Goal: Task Accomplishment & Management: Use online tool/utility

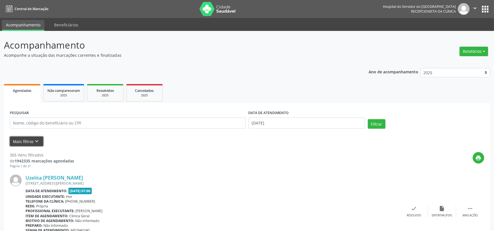
click at [18, 140] on button "Mais filtros keyboard_arrow_down" at bounding box center [26, 141] width 33 height 10
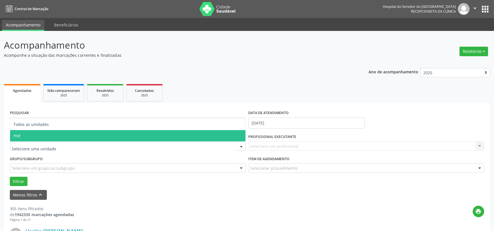
click at [95, 141] on div "Todos as unidades Hse Nenhum resultado encontrado para: " " Não há nenhuma opçã…" at bounding box center [128, 146] width 236 height 10
click at [103, 136] on span "Hse" at bounding box center [128, 135] width 236 height 11
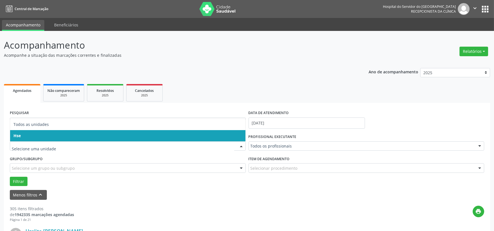
click at [85, 132] on span "Hse" at bounding box center [128, 135] width 236 height 11
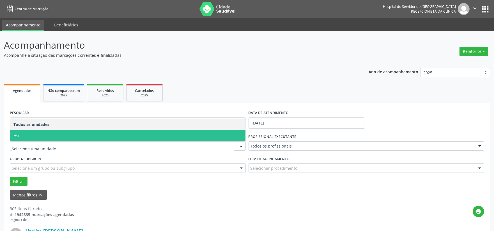
click at [72, 135] on span "Hse" at bounding box center [128, 135] width 236 height 11
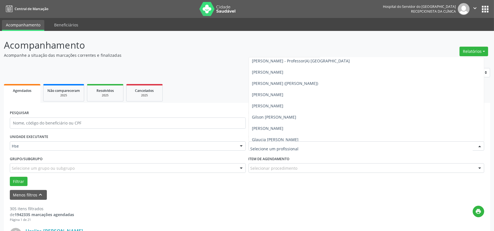
scroll to position [1372, 0]
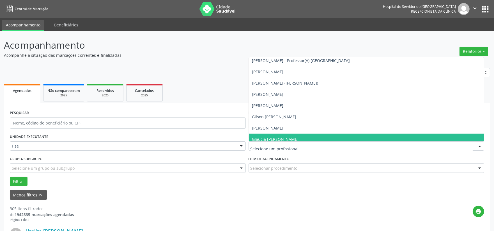
click at [312, 150] on input "text" at bounding box center [362, 148] width 223 height 11
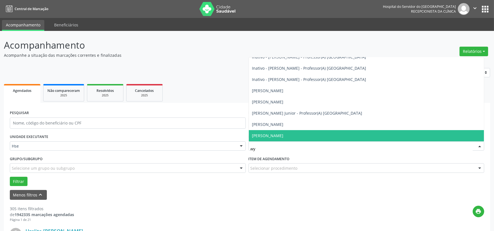
scroll to position [0, 0]
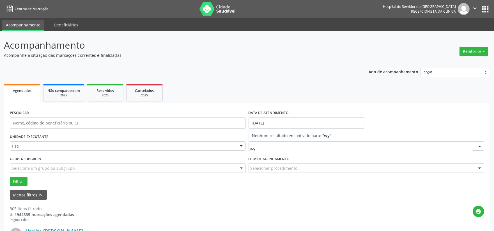
type input "w"
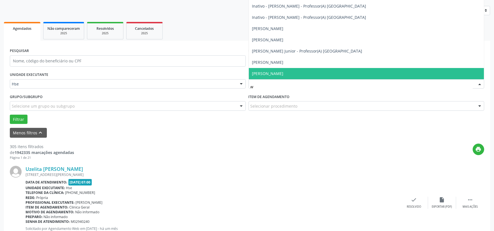
scroll to position [62, 0]
click at [290, 72] on span "[PERSON_NAME]" at bounding box center [367, 73] width 236 height 11
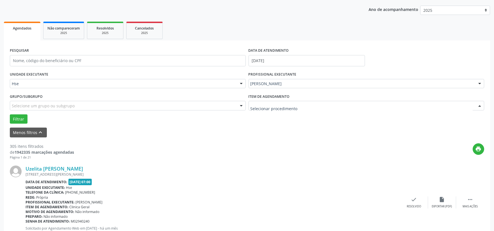
click at [282, 109] on div at bounding box center [367, 106] width 236 height 10
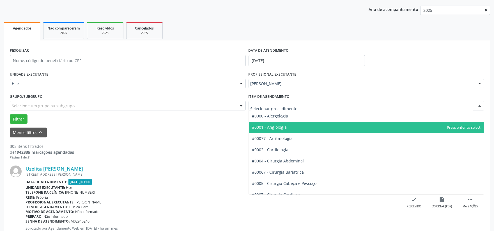
click at [286, 126] on span "#0001 - Angiologia" at bounding box center [367, 127] width 236 height 11
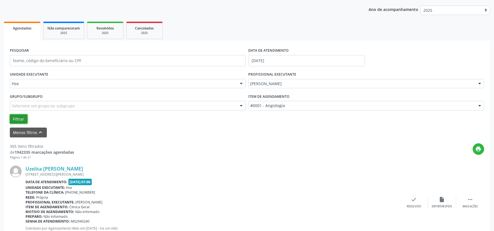
click at [19, 119] on button "Filtrar" at bounding box center [19, 119] width 18 height 10
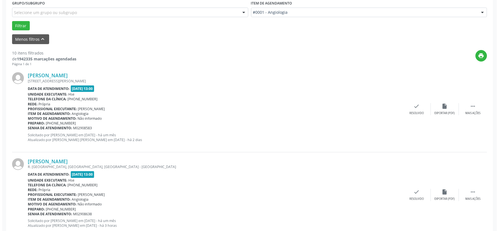
scroll to position [156, 0]
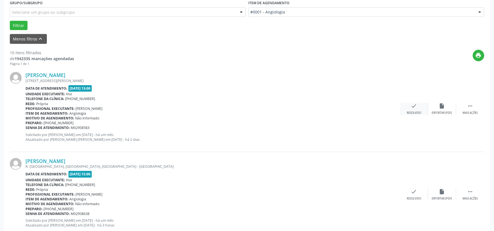
click at [414, 107] on icon "check" at bounding box center [414, 106] width 6 height 6
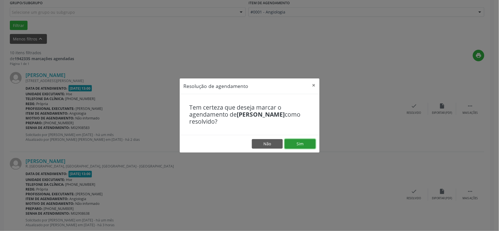
click at [304, 142] on button "Sim" at bounding box center [300, 144] width 31 height 10
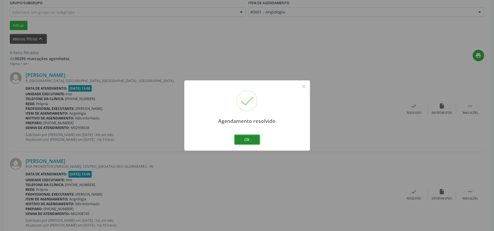
click at [247, 139] on button "Ok" at bounding box center [247, 140] width 25 height 10
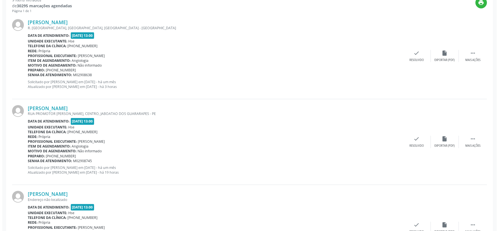
scroll to position [218, 0]
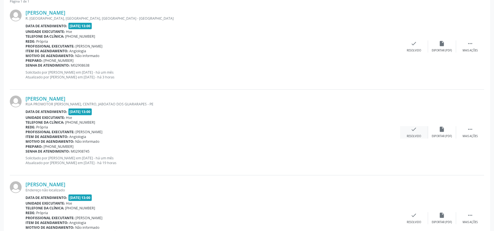
click at [419, 128] on div "check Resolvido" at bounding box center [414, 132] width 28 height 12
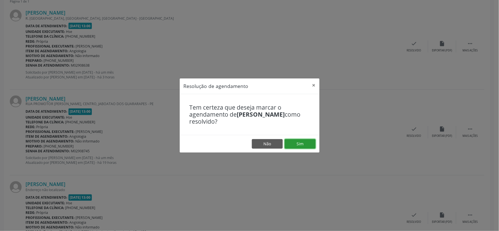
click at [301, 143] on button "Sim" at bounding box center [300, 144] width 31 height 10
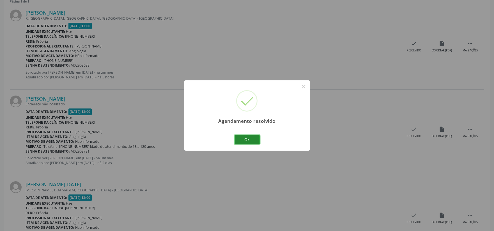
click at [246, 138] on button "Ok" at bounding box center [247, 140] width 25 height 10
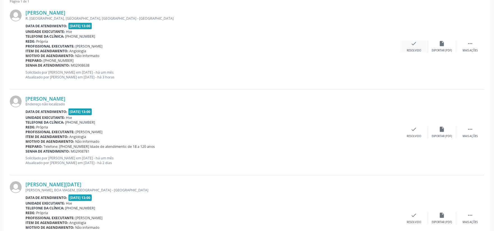
click at [415, 40] on icon "check" at bounding box center [414, 43] width 6 height 6
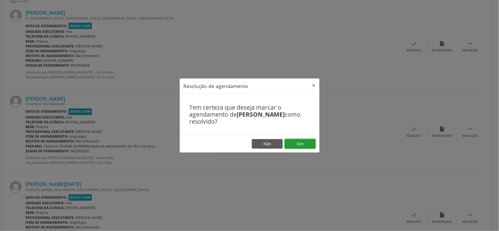
click at [303, 140] on button "Sim" at bounding box center [300, 144] width 31 height 10
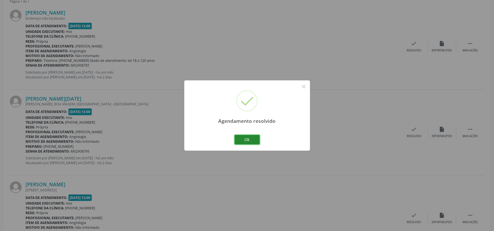
click at [247, 139] on button "Ok" at bounding box center [247, 140] width 25 height 10
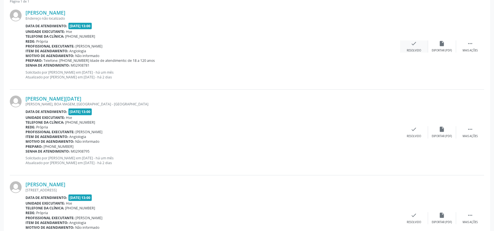
click at [416, 43] on icon "check" at bounding box center [414, 43] width 6 height 6
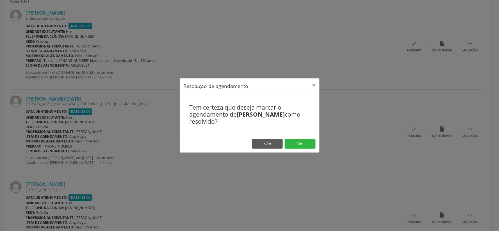
click at [309, 171] on div "Resolução de agendamento × Tem certeza que deseja marcar o agendamento de [PERS…" at bounding box center [249, 115] width 499 height 231
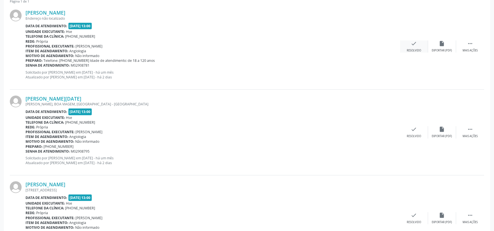
click at [411, 49] on div "Resolvido" at bounding box center [414, 51] width 14 height 4
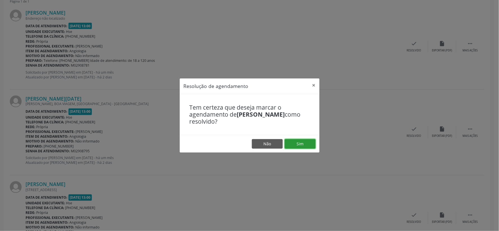
click at [294, 142] on button "Sim" at bounding box center [300, 144] width 31 height 10
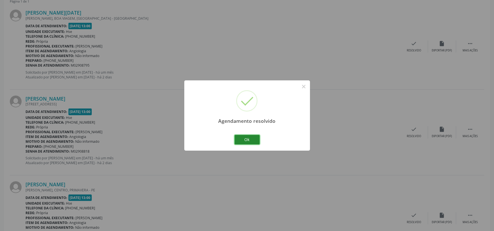
click at [246, 142] on button "Ok" at bounding box center [247, 140] width 25 height 10
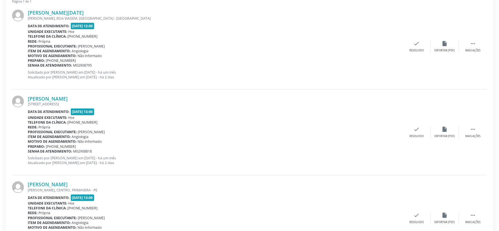
scroll to position [187, 0]
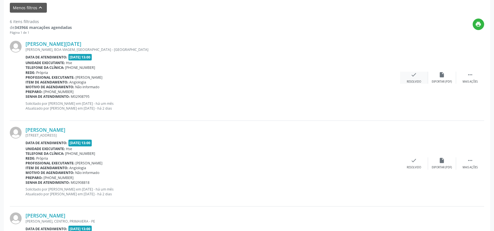
click at [419, 75] on div "check Resolvido" at bounding box center [414, 78] width 28 height 12
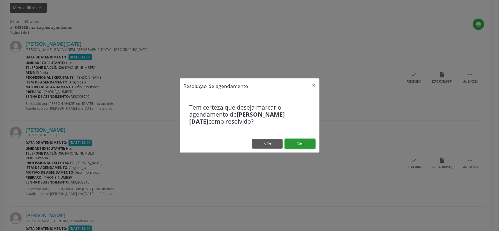
click at [300, 143] on button "Sim" at bounding box center [300, 144] width 31 height 10
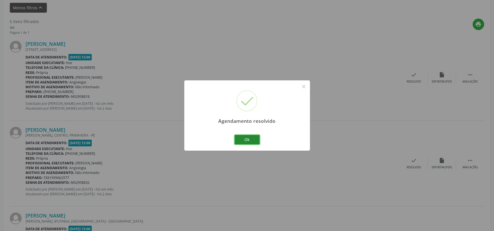
click at [246, 137] on button "Ok" at bounding box center [247, 140] width 25 height 10
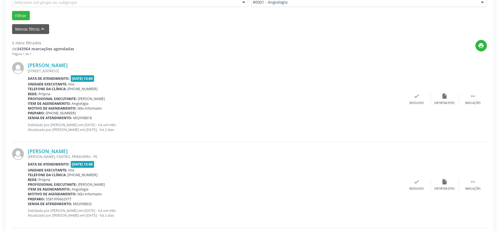
scroll to position [156, 0]
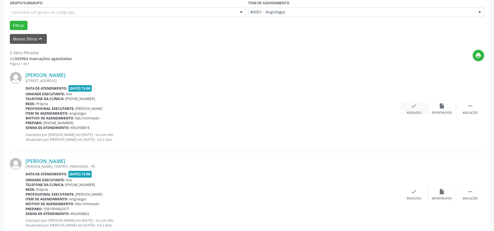
click at [413, 105] on icon "check" at bounding box center [414, 106] width 6 height 6
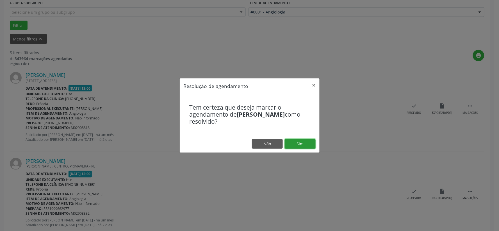
click at [300, 141] on button "Sim" at bounding box center [300, 144] width 31 height 10
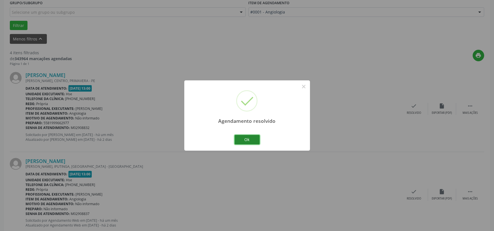
click at [248, 136] on button "Ok" at bounding box center [247, 140] width 25 height 10
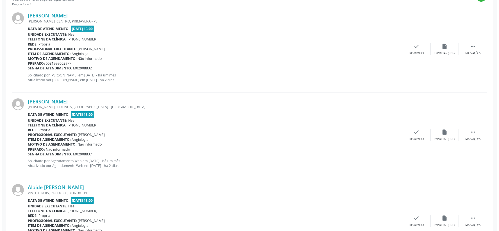
scroll to position [218, 0]
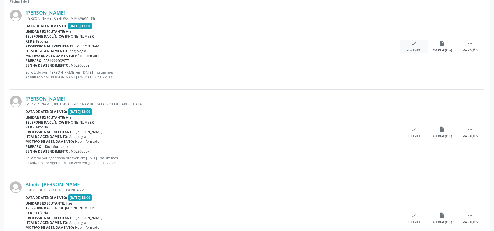
click at [423, 45] on div "check Resolvido" at bounding box center [414, 46] width 28 height 12
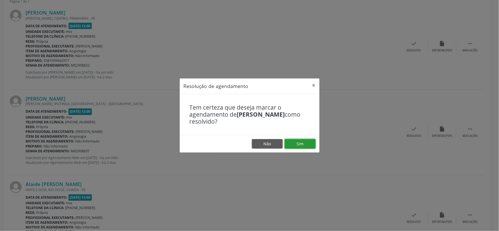
click at [299, 144] on button "Sim" at bounding box center [300, 144] width 31 height 10
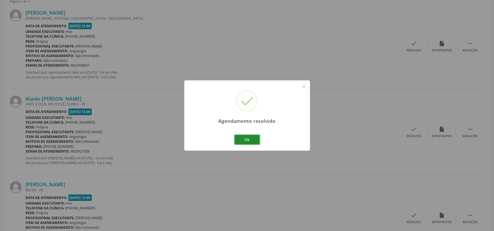
click at [246, 139] on button "Ok" at bounding box center [247, 140] width 25 height 10
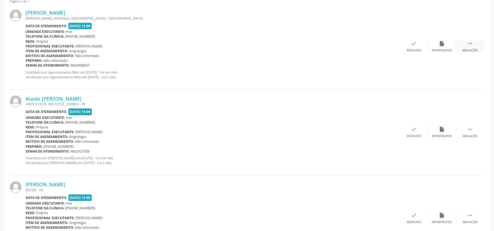
click at [470, 43] on icon "" at bounding box center [470, 43] width 6 height 6
click at [444, 46] on icon "alarm_off" at bounding box center [442, 43] width 6 height 6
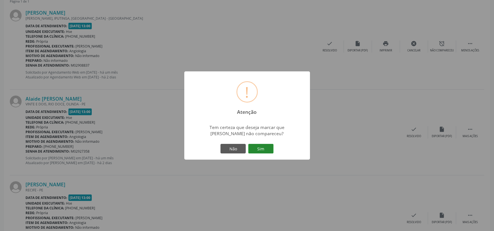
click at [259, 146] on button "Sim" at bounding box center [260, 149] width 25 height 10
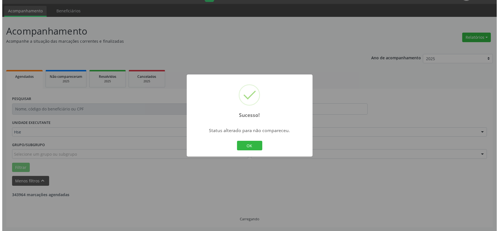
scroll to position [172, 0]
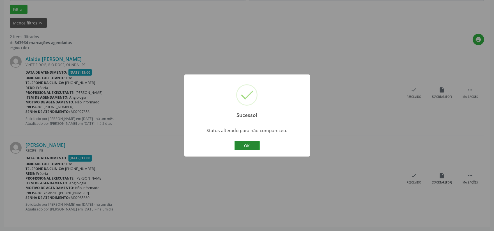
click at [247, 147] on button "OK" at bounding box center [247, 146] width 25 height 10
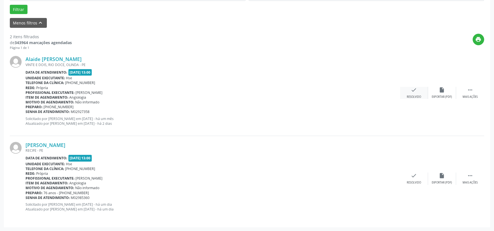
click at [413, 91] on icon "check" at bounding box center [414, 90] width 6 height 6
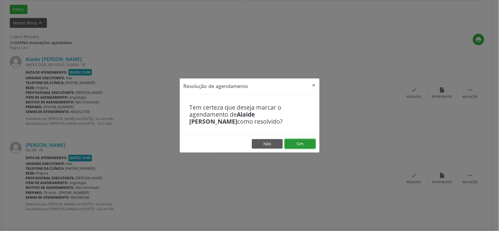
click at [286, 142] on button "Sim" at bounding box center [300, 144] width 31 height 10
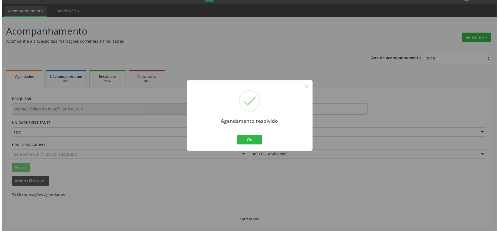
scroll to position [86, 0]
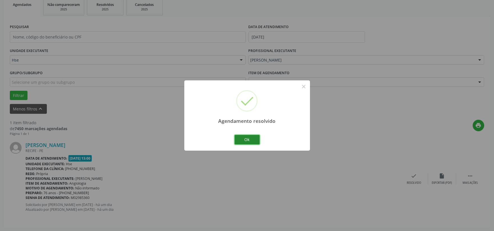
click at [245, 138] on button "Ok" at bounding box center [247, 140] width 25 height 10
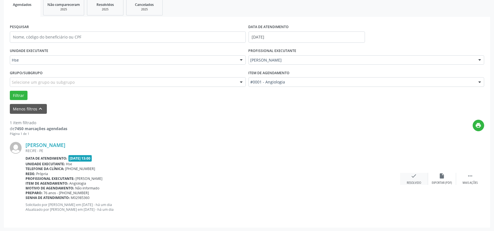
click at [413, 173] on icon "check" at bounding box center [414, 176] width 6 height 6
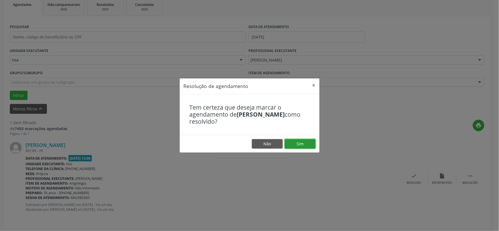
click at [298, 145] on button "Sim" at bounding box center [300, 144] width 31 height 10
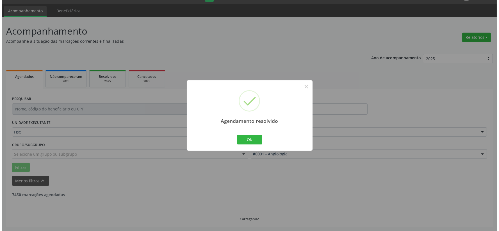
scroll to position [0, 0]
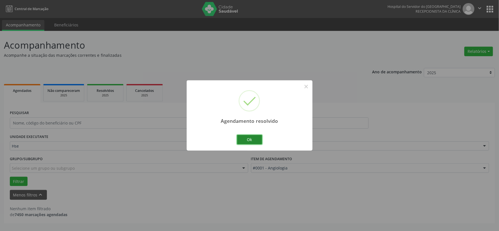
click at [250, 140] on button "Ok" at bounding box center [249, 140] width 25 height 10
